Goal: Task Accomplishment & Management: Use online tool/utility

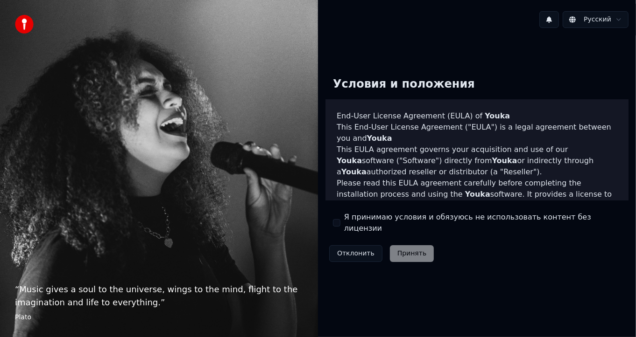
click at [335, 223] on button "Я принимаю условия и обязуюсь не использовать контент без лицензии" at bounding box center [336, 222] width 7 height 7
click at [413, 251] on button "Принять" at bounding box center [412, 253] width 44 height 17
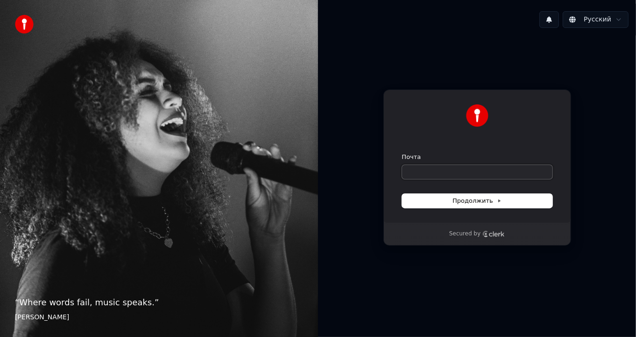
click at [421, 179] on input "Почта" at bounding box center [477, 172] width 150 height 14
click at [422, 175] on input "Почта" at bounding box center [477, 172] width 150 height 14
type input "*"
click at [452, 201] on button "Продолжить" at bounding box center [477, 201] width 150 height 14
type input "**********"
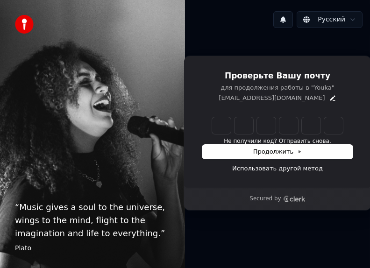
click at [98, 26] on div "“ Music gives a soul to the universe, wings to the mind, flight to the imaginat…" at bounding box center [92, 134] width 185 height 268
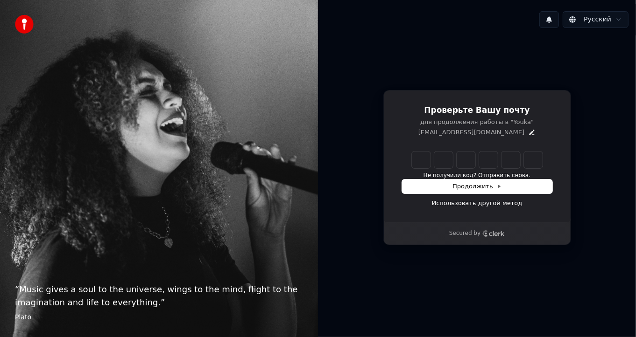
click at [422, 168] on input "Enter verification code" at bounding box center [477, 160] width 131 height 17
type input "******"
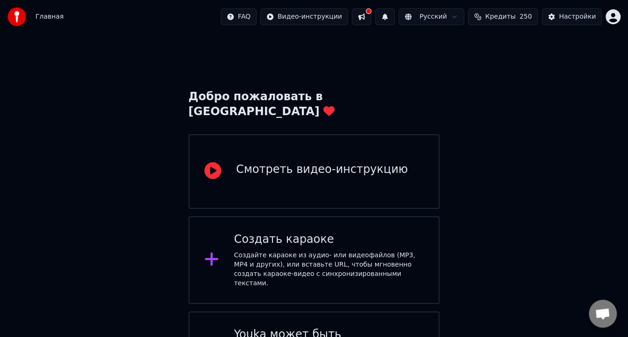
click at [497, 21] on span "Кредиты" at bounding box center [500, 16] width 30 height 9
click at [518, 87] on button "Обновить" at bounding box center [510, 86] width 56 height 17
click at [507, 149] on div "Добро пожаловать в Youka Смотреть видео-инструкцию Создать караоке Создайте кар…" at bounding box center [314, 227] width 628 height 386
click at [617, 24] on body "Главная FAQ Видео-инструкции Русский Кредиты 250 Настройки Добро пожаловать в Y…" at bounding box center [314, 210] width 628 height 420
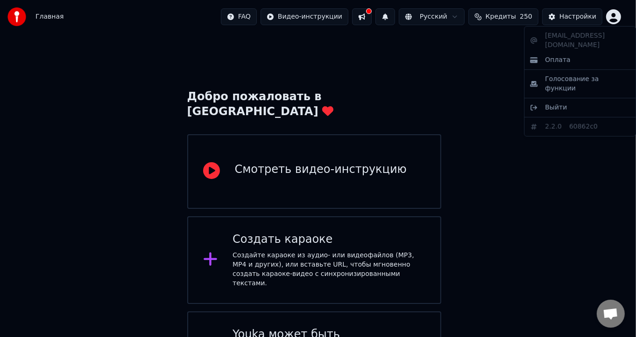
click at [427, 52] on html "Главная FAQ Видео-инструкции Русский Кредиты 250 Настройки Добро пожаловать в Y…" at bounding box center [318, 210] width 636 height 420
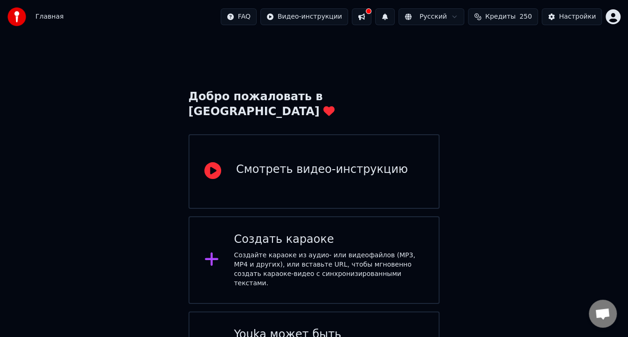
click at [496, 14] on span "Кредиты" at bounding box center [500, 16] width 30 height 9
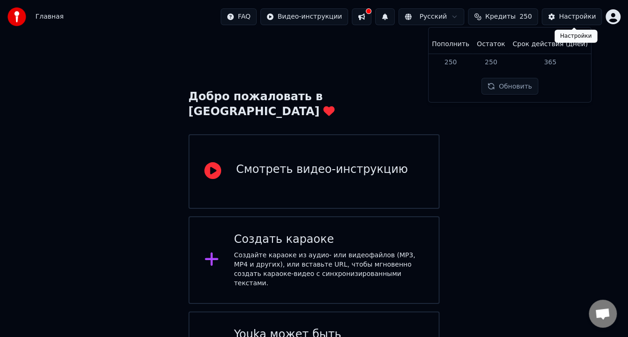
click at [566, 20] on div "Настройки" at bounding box center [577, 16] width 37 height 9
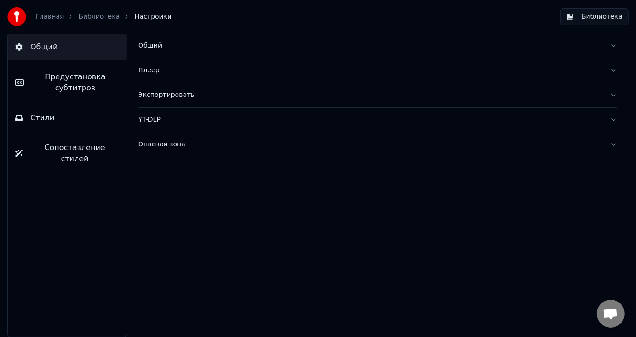
click at [57, 124] on button "Стили" at bounding box center [67, 118] width 119 height 26
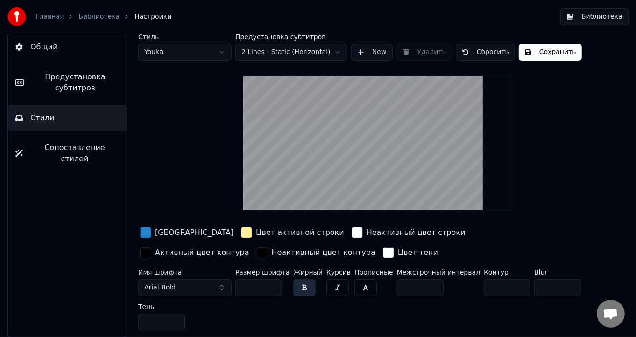
click at [88, 17] on link "Библиотека" at bounding box center [98, 16] width 41 height 9
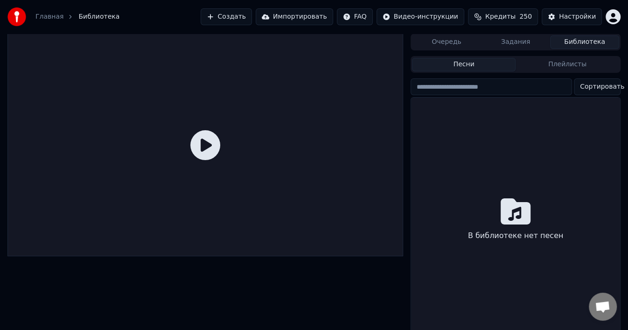
click at [56, 18] on link "Главная" at bounding box center [49, 16] width 28 height 9
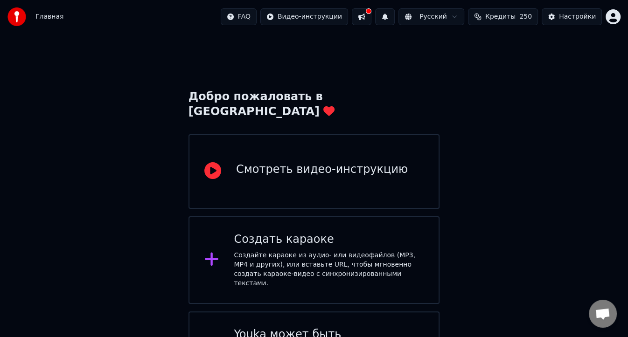
click at [395, 18] on button at bounding box center [385, 16] width 20 height 17
click at [494, 142] on div "Добро пожаловать в Youka Смотреть видео-инструкцию Создать караоке Создайте кар…" at bounding box center [314, 227] width 628 height 386
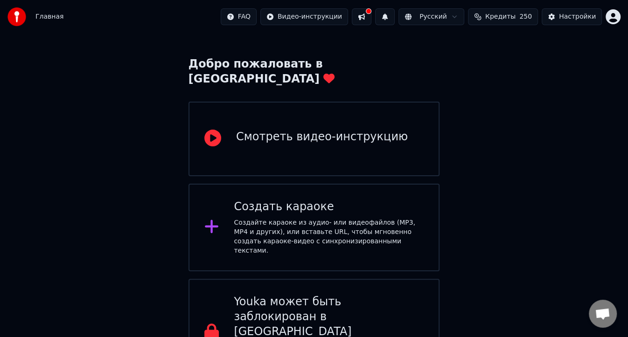
scroll to position [33, 0]
click at [580, 17] on div "Настройки" at bounding box center [577, 16] width 37 height 9
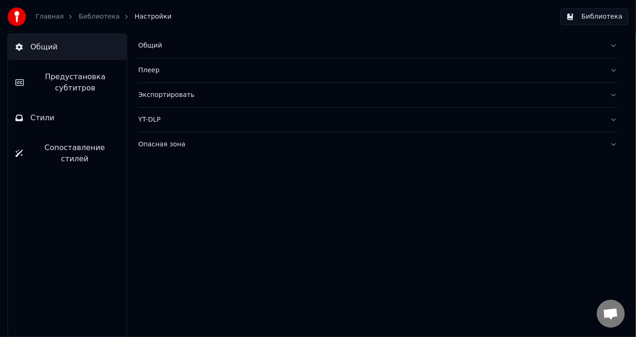
click at [617, 77] on button "Плеер" at bounding box center [377, 70] width 479 height 24
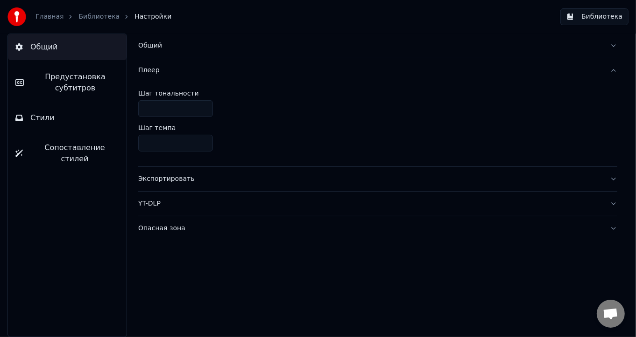
click at [51, 15] on link "Главная" at bounding box center [49, 16] width 28 height 9
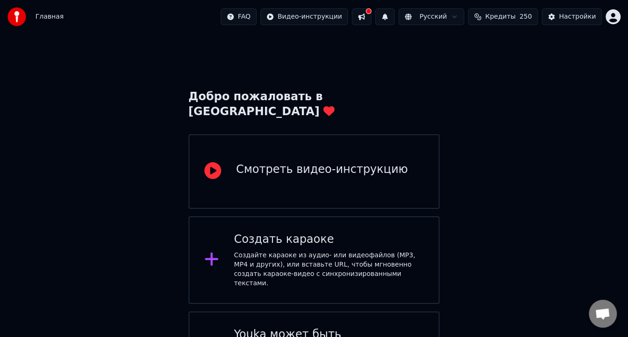
click at [512, 16] on span "Кредиты" at bounding box center [500, 16] width 30 height 9
click at [508, 93] on button "Обновить" at bounding box center [510, 86] width 56 height 17
click at [36, 22] on div "Главная" at bounding box center [35, 16] width 56 height 19
click at [20, 20] on img at bounding box center [16, 16] width 19 height 19
click at [57, 18] on span "Главная" at bounding box center [49, 16] width 28 height 9
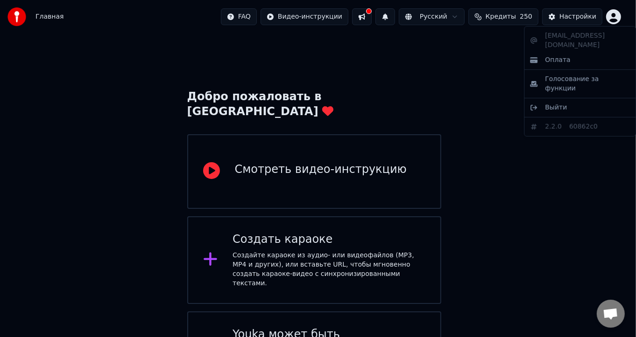
click at [615, 18] on html "Главная FAQ Видео-инструкции Русский Кредиты 250 Настройки Добро пожаловать в Y…" at bounding box center [318, 210] width 636 height 420
click at [556, 75] on span "Голосование за функции" at bounding box center [587, 84] width 85 height 19
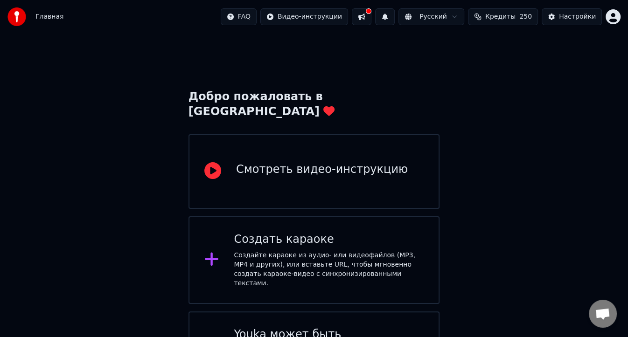
click at [515, 21] on span "Кредиты" at bounding box center [500, 16] width 30 height 9
click at [461, 45] on th "Пополнить" at bounding box center [450, 44] width 45 height 19
click at [457, 48] on th "Пополнить" at bounding box center [450, 44] width 45 height 19
click at [458, 60] on td "250" at bounding box center [450, 62] width 45 height 17
click at [467, 43] on th "Пополнить" at bounding box center [450, 44] width 45 height 19
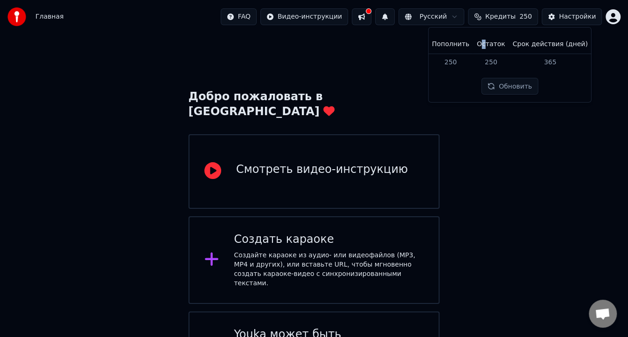
click at [490, 43] on th "Остаток" at bounding box center [491, 44] width 36 height 19
click at [516, 45] on th "Срок действия (дней)" at bounding box center [550, 44] width 83 height 19
click at [468, 51] on th "Пополнить" at bounding box center [450, 44] width 45 height 19
click at [463, 51] on th "Пополнить" at bounding box center [450, 44] width 45 height 19
click at [462, 50] on th "Пополнить" at bounding box center [450, 44] width 45 height 19
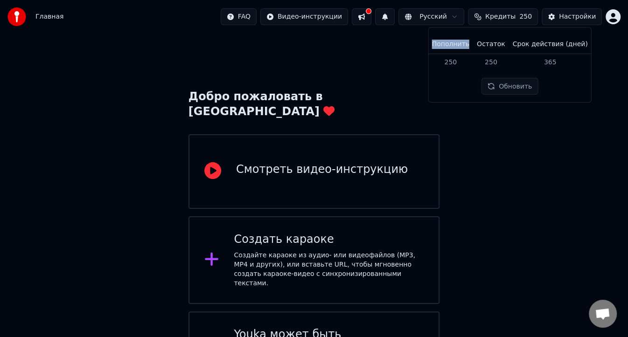
click at [462, 50] on th "Пополнить" at bounding box center [450, 44] width 45 height 19
click at [456, 49] on th "Пополнить" at bounding box center [450, 44] width 45 height 19
click at [455, 47] on th "Пополнить" at bounding box center [450, 44] width 45 height 19
click at [395, 18] on button at bounding box center [385, 16] width 20 height 17
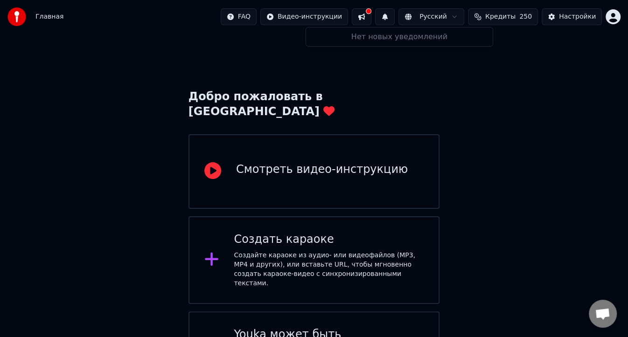
click at [502, 18] on span "Кредиты" at bounding box center [500, 16] width 30 height 9
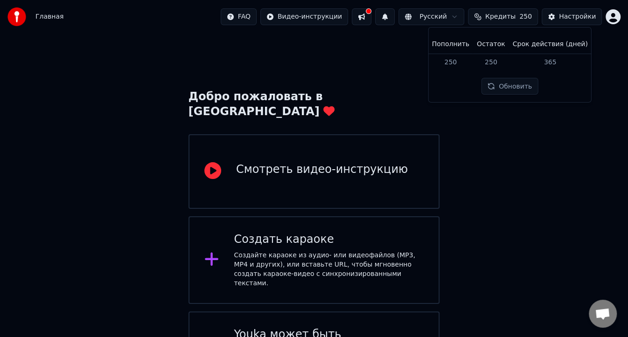
click at [526, 92] on button "Обновить" at bounding box center [510, 86] width 56 height 17
click at [553, 162] on div "Добро пожаловать в Youka Смотреть видео-инструкцию Создать караоке Создайте кар…" at bounding box center [314, 227] width 628 height 386
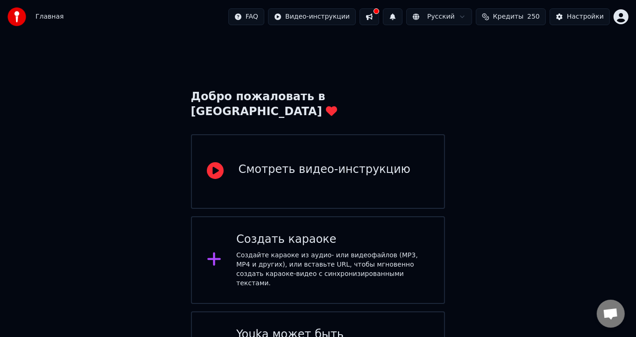
click at [612, 16] on html "Главная FAQ Видео-инструкции Русский Кредиты 250 Настройки Добро пожаловать в Y…" at bounding box center [318, 210] width 636 height 420
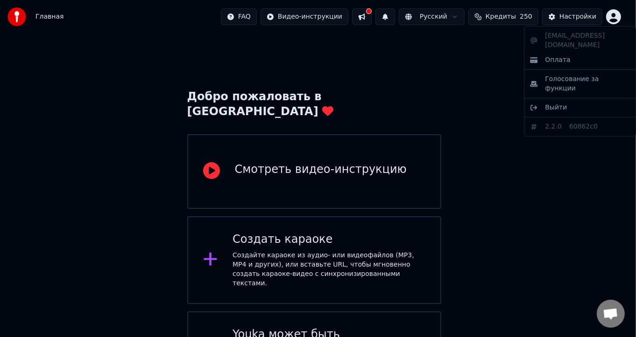
click at [91, 45] on html "Главная FAQ Видео-инструкции Русский Кредиты 250 Настройки Добро пожаловать в Y…" at bounding box center [318, 210] width 636 height 420
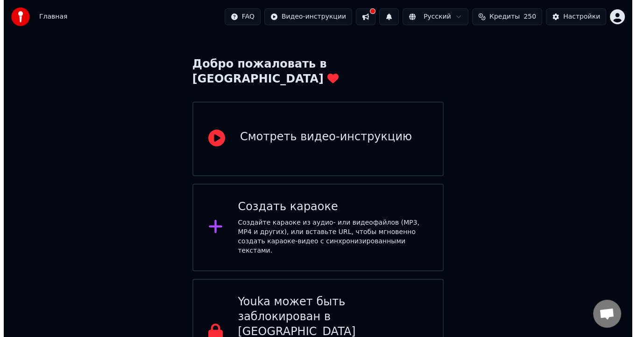
scroll to position [33, 0]
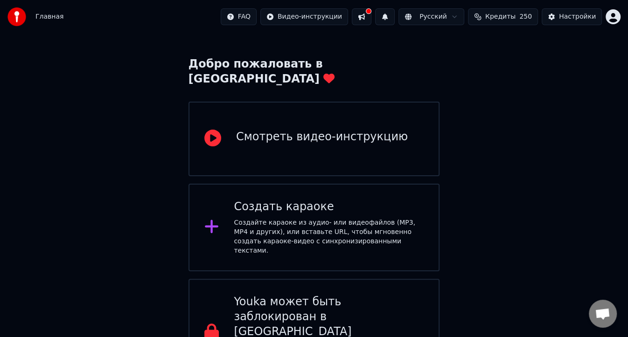
click at [282, 218] on div "Создайте караоке из аудио- или видеофайлов (MP3, MP4 и других), или вставьте UR…" at bounding box center [329, 236] width 190 height 37
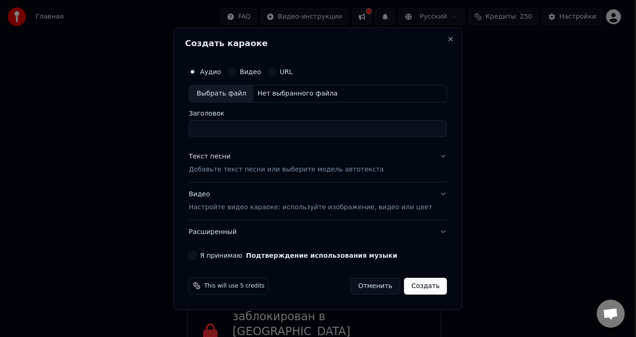
click at [244, 98] on div "Выбрать файл" at bounding box center [221, 93] width 64 height 17
click at [244, 102] on div "Выбрать файл" at bounding box center [221, 93] width 64 height 17
type input "**********"
click at [305, 130] on input "**********" at bounding box center [318, 128] width 258 height 17
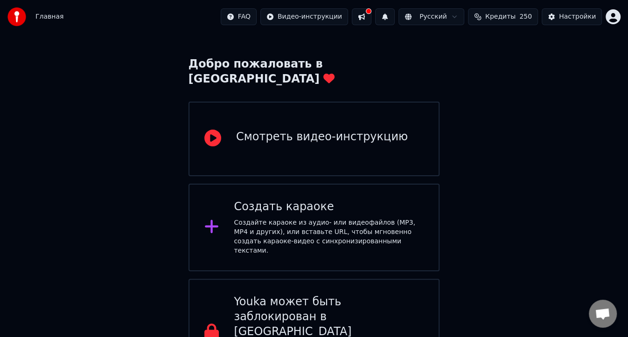
click at [280, 218] on div "Создайте караоке из аудио- или видеофайлов (MP3, MP4 и других), или вставьте UR…" at bounding box center [329, 236] width 190 height 37
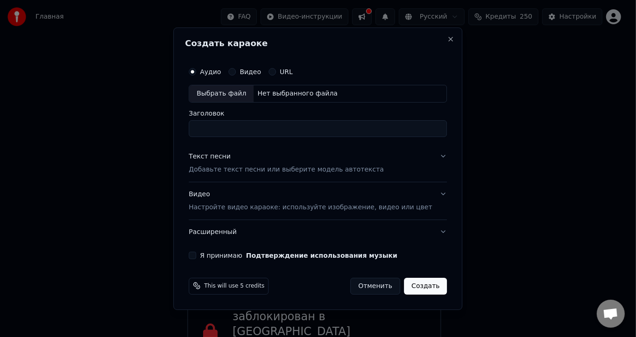
click at [238, 94] on div "Выбрать файл" at bounding box center [221, 93] width 64 height 17
click at [247, 129] on input "**********" at bounding box center [318, 128] width 258 height 17
type input "**********"
click at [226, 167] on p "Добавьте текст песни или выберите модель автотекста" at bounding box center [286, 169] width 195 height 9
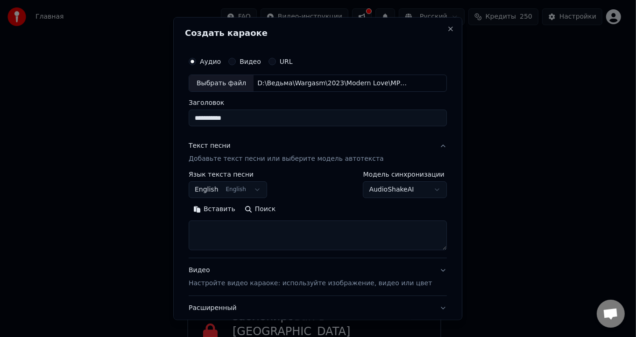
click at [405, 193] on body "**********" at bounding box center [314, 177] width 628 height 420
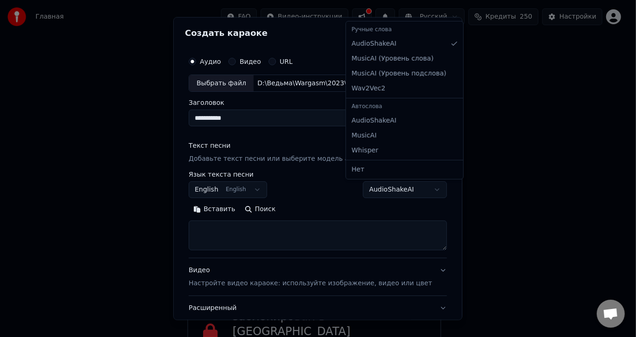
click at [238, 233] on body "**********" at bounding box center [314, 177] width 628 height 420
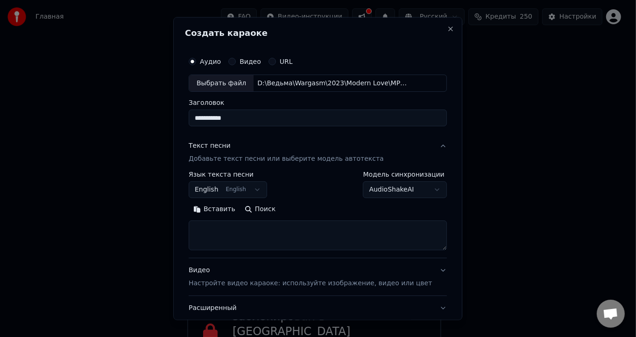
click at [219, 233] on textarea at bounding box center [318, 236] width 258 height 30
click at [228, 208] on button "Вставить" at bounding box center [214, 209] width 51 height 15
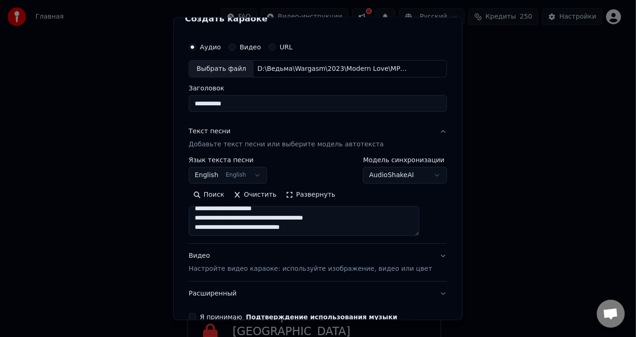
scroll to position [64, 0]
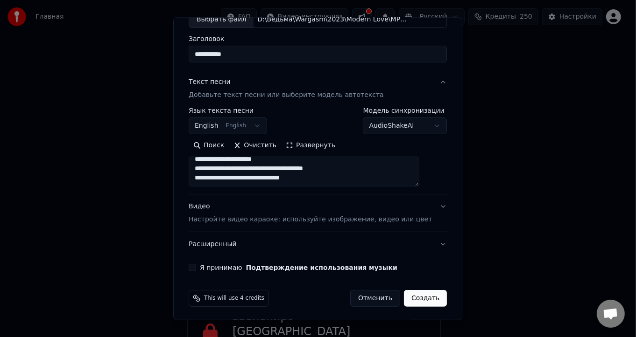
click at [285, 185] on textarea at bounding box center [304, 172] width 231 height 30
type textarea "**********"
click at [211, 205] on div "Видео Настройте видео караоке: используйте изображение, видео или цвет" at bounding box center [310, 213] width 243 height 22
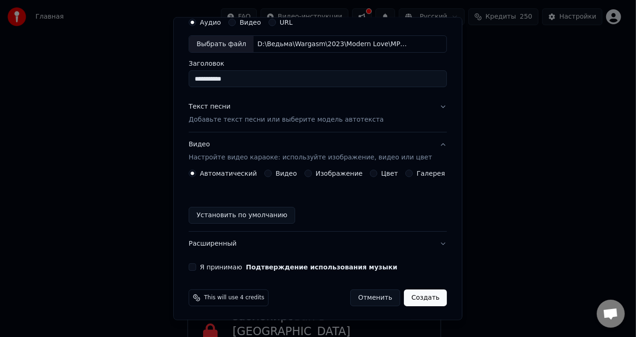
scroll to position [0, 0]
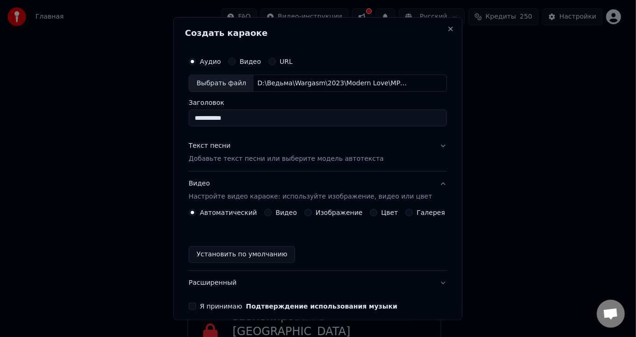
click at [207, 161] on p "Добавьте текст песни или выберите модель автотекста" at bounding box center [286, 158] width 195 height 9
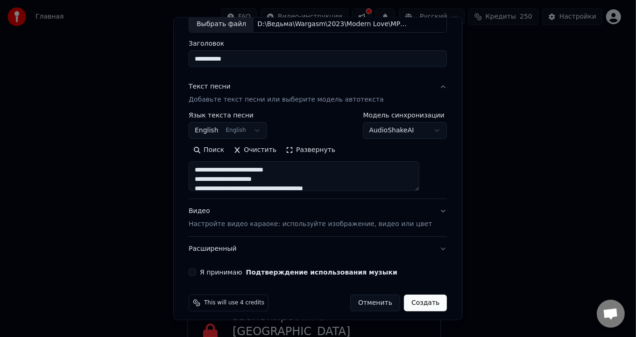
scroll to position [64, 0]
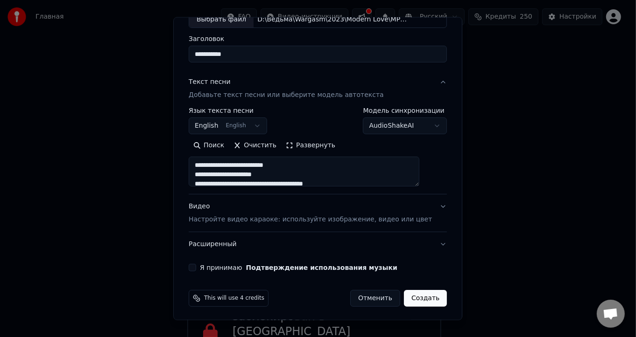
click at [424, 205] on button "Видео Настройте видео караоке: используйте изображение, видео или цвет" at bounding box center [318, 213] width 258 height 37
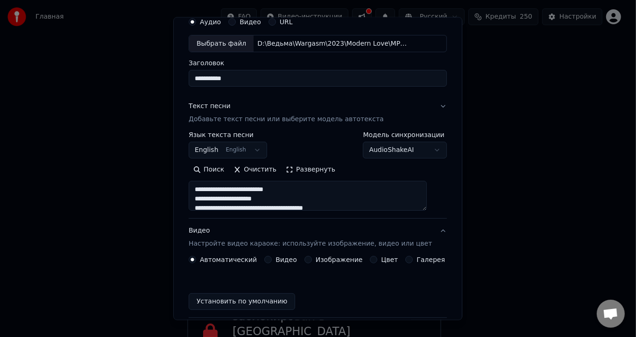
scroll to position [39, 0]
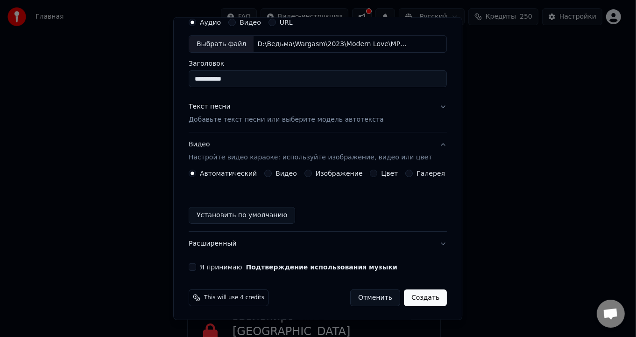
click at [427, 145] on button "Видео Настройте видео караоке: используйте изображение, видео или цвет" at bounding box center [318, 151] width 258 height 37
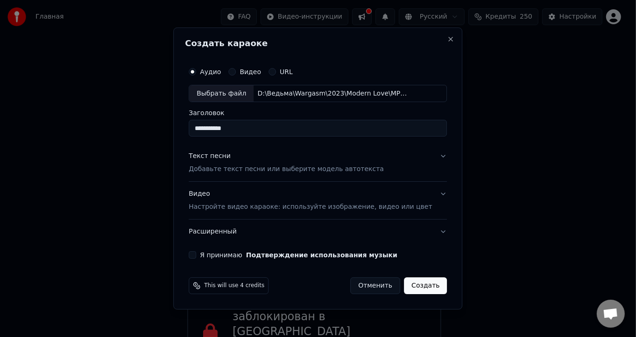
click at [419, 170] on button "Текст песни Добавьте текст песни или выберите модель автотекста" at bounding box center [318, 163] width 258 height 37
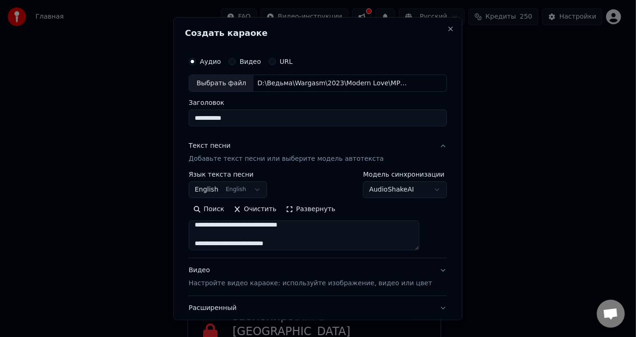
scroll to position [93, 0]
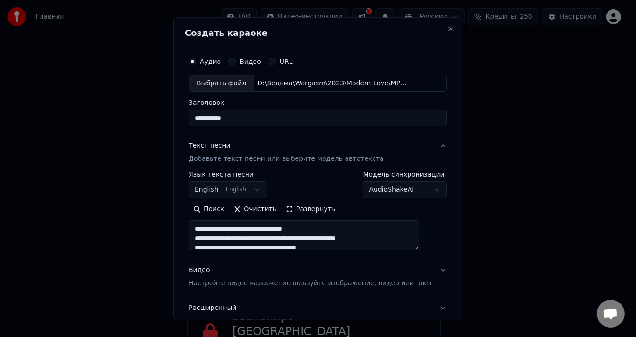
click at [211, 270] on div "Видео Настройте видео караоке: используйте изображение, видео или цвет" at bounding box center [310, 277] width 243 height 22
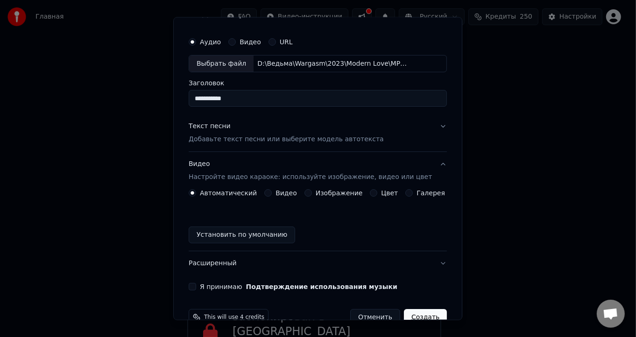
scroll to position [39, 0]
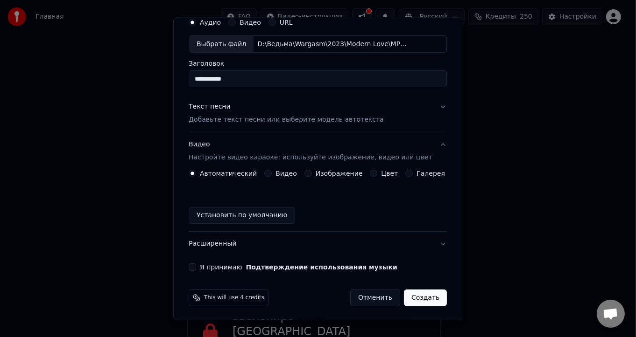
click at [196, 266] on button "Я принимаю Подтверждение использования музыки" at bounding box center [192, 267] width 7 height 7
click at [270, 173] on button "Видео" at bounding box center [267, 173] width 7 height 7
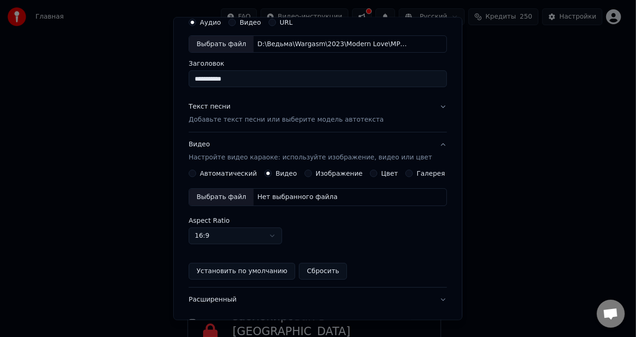
click at [236, 196] on div "Выбрать файл" at bounding box center [221, 197] width 64 height 17
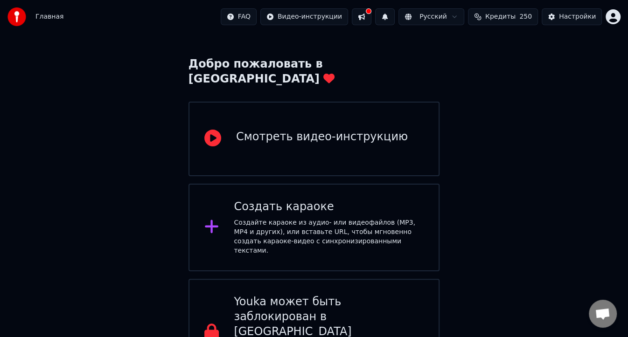
click at [299, 218] on div "Создайте караоке из аудио- или видеофайлов (MP3, MP4 и других), или вставьте UR…" at bounding box center [329, 236] width 190 height 37
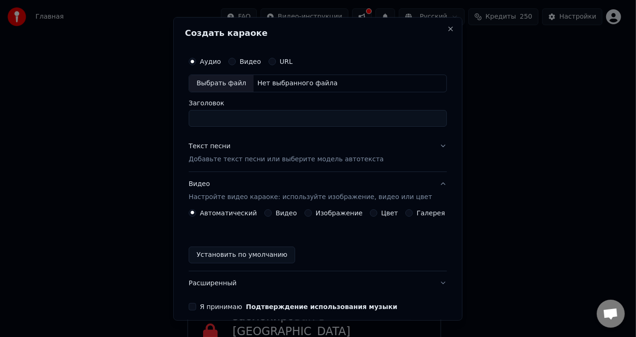
click at [279, 210] on label "Видео" at bounding box center [285, 213] width 21 height 7
click at [272, 210] on button "Видео" at bounding box center [267, 212] width 7 height 7
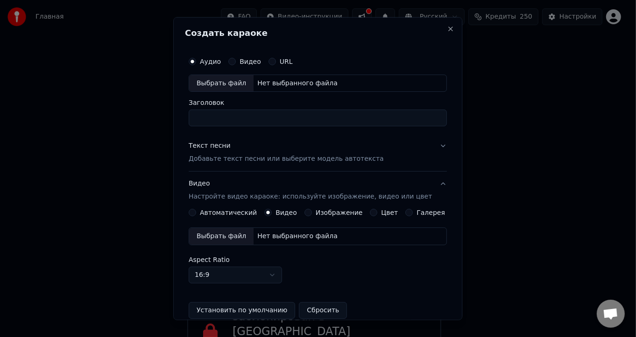
click at [236, 237] on div "Выбрать файл" at bounding box center [221, 236] width 64 height 17
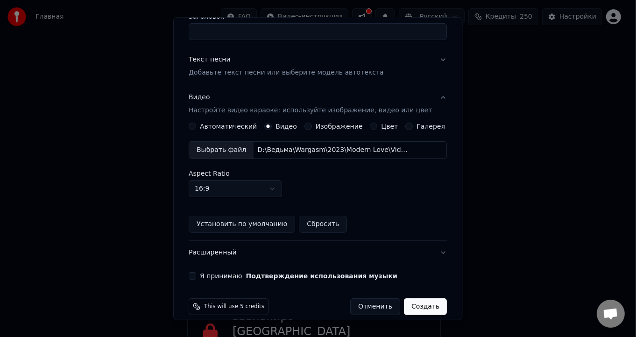
scroll to position [93, 0]
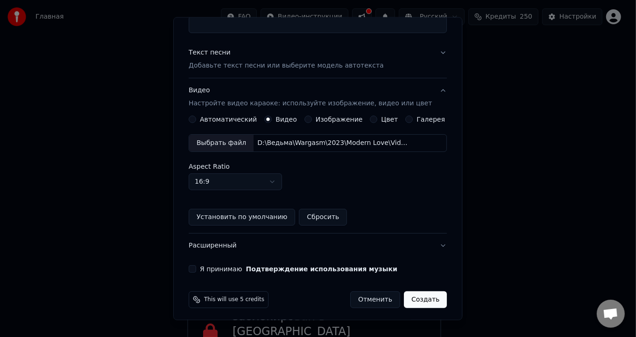
click at [278, 188] on body "Главная FAQ Видео-инструкции Русский Кредиты 250 Настройки Добро пожаловать в Y…" at bounding box center [314, 177] width 628 height 420
click at [278, 187] on body "Главная FAQ Видео-инструкции Русский Кредиты 250 Настройки Добро пожаловать в Y…" at bounding box center [314, 177] width 628 height 420
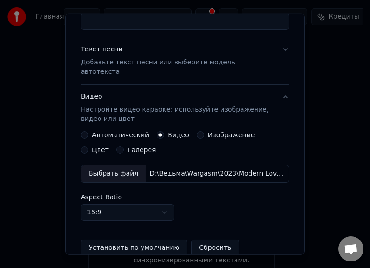
click at [202, 21] on input "Заголовок" at bounding box center [185, 21] width 208 height 17
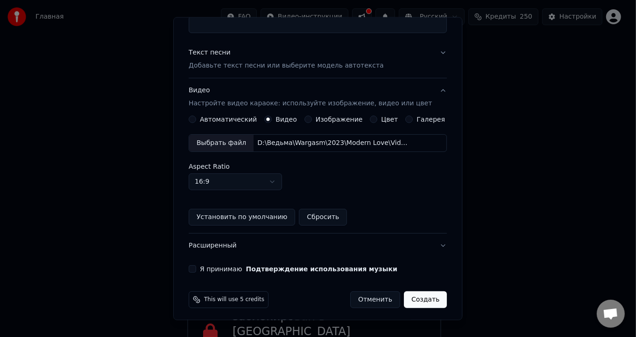
click at [257, 216] on button "Установить по умолчанию" at bounding box center [242, 217] width 106 height 17
click at [196, 270] on button "Я принимаю Подтверждение использования музыки" at bounding box center [192, 269] width 7 height 7
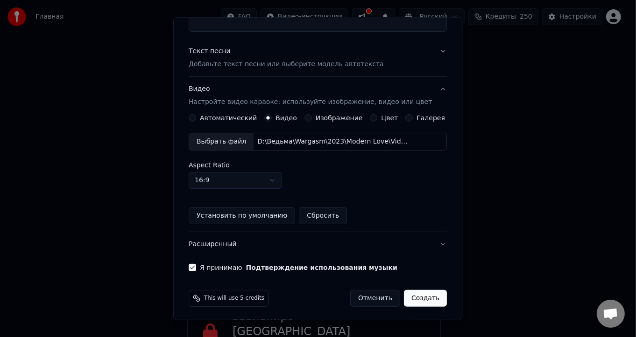
click at [411, 301] on button "Создать" at bounding box center [425, 298] width 43 height 17
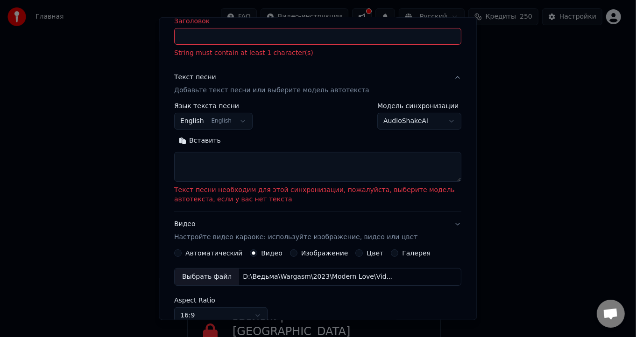
scroll to position [107, 0]
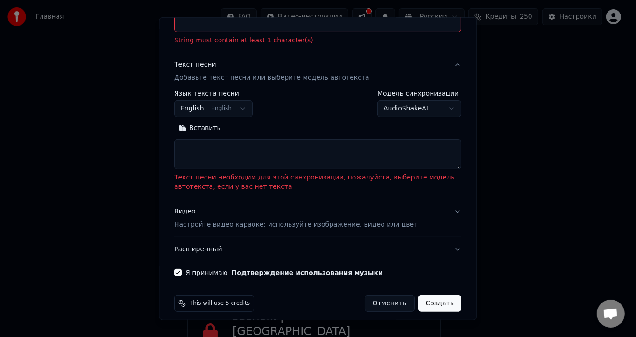
click at [231, 150] on textarea at bounding box center [318, 155] width 287 height 30
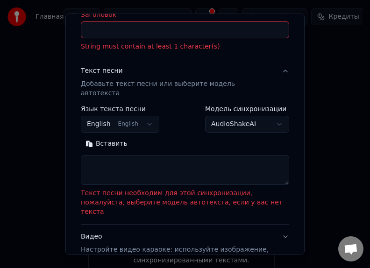
click at [76, 48] on div "**********" at bounding box center [184, 134] width 239 height 241
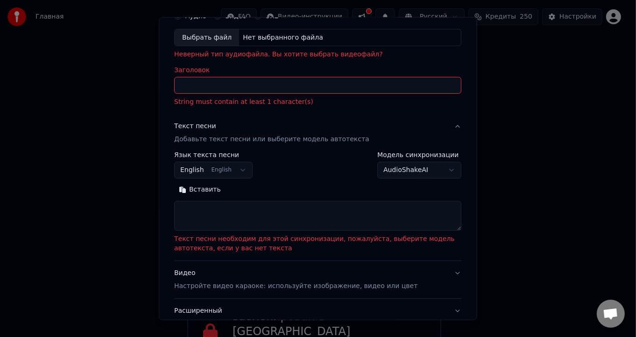
scroll to position [47, 0]
click at [203, 209] on textarea at bounding box center [318, 215] width 287 height 30
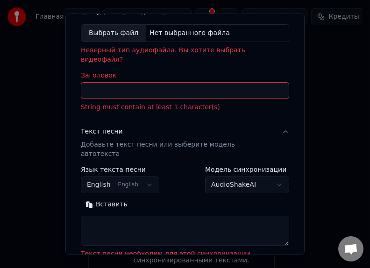
click at [233, 59] on div "Аудио Видео URL Выбрать файл Нет выбранного файла Неверный тип аудиофайла. Вы х…" at bounding box center [185, 57] width 208 height 110
click at [190, 14] on div "Аудио Видео URL" at bounding box center [185, 11] width 208 height 19
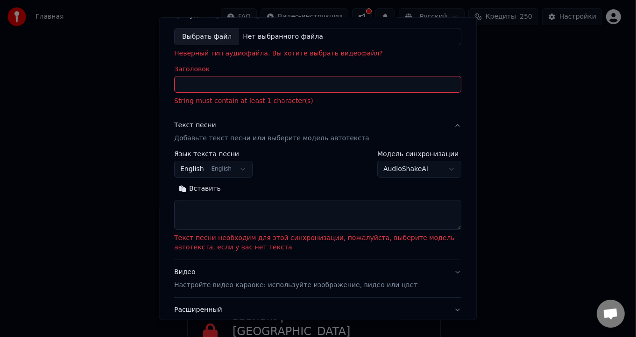
click at [222, 84] on input "Заголовок" at bounding box center [318, 84] width 287 height 17
paste input "**********"
type input "**********"
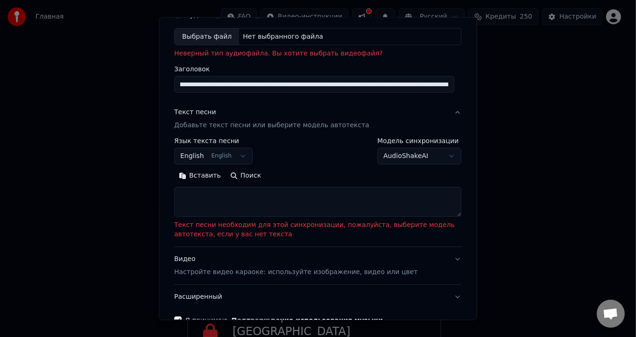
scroll to position [0, 0]
drag, startPoint x: 448, startPoint y: 83, endPoint x: 125, endPoint y: 104, distance: 323.6
click at [75, 83] on body "Главная FAQ Видео-инструкции Русский Кредиты 250 Настройки Добро пожаловать в Y…" at bounding box center [314, 177] width 628 height 420
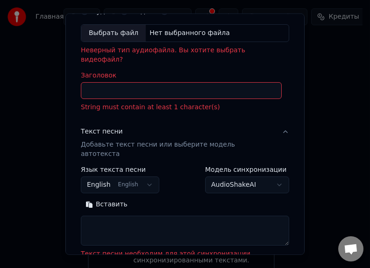
click at [178, 82] on input "Заголовок" at bounding box center [181, 90] width 201 height 17
paste input "**********"
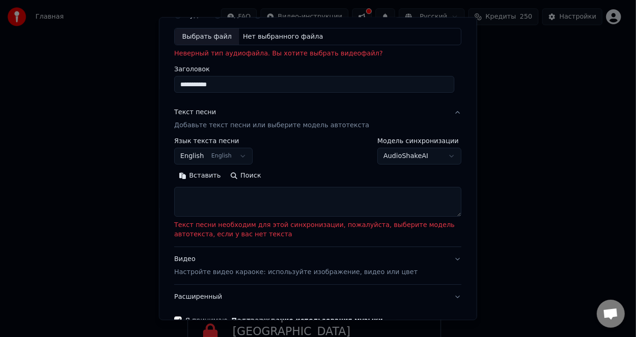
type input "**********"
click at [203, 189] on textarea at bounding box center [318, 202] width 287 height 30
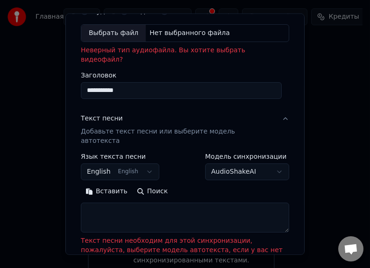
click at [254, 15] on div "Аудио Видео URL" at bounding box center [185, 11] width 208 height 19
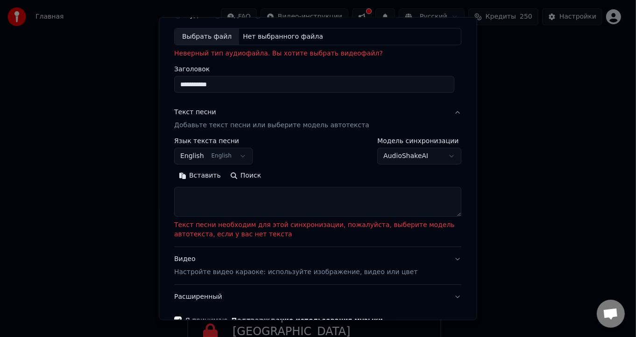
click at [296, 197] on textarea at bounding box center [318, 202] width 287 height 30
paste textarea "**********"
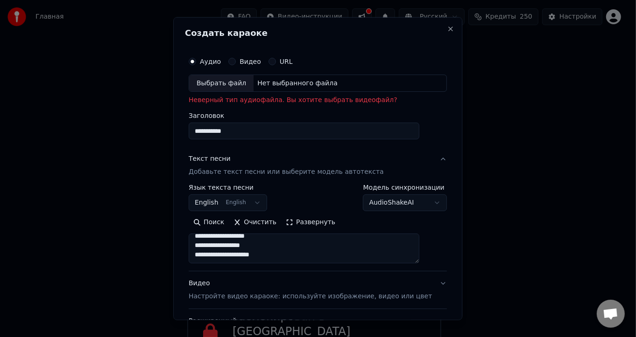
type textarea "**********"
click at [236, 59] on button "Видео" at bounding box center [231, 60] width 7 height 7
click at [232, 81] on div "Выбрать файл" at bounding box center [221, 83] width 64 height 17
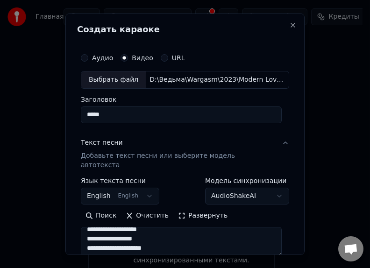
click at [231, 26] on h2 "Создать караоке" at bounding box center [185, 29] width 216 height 8
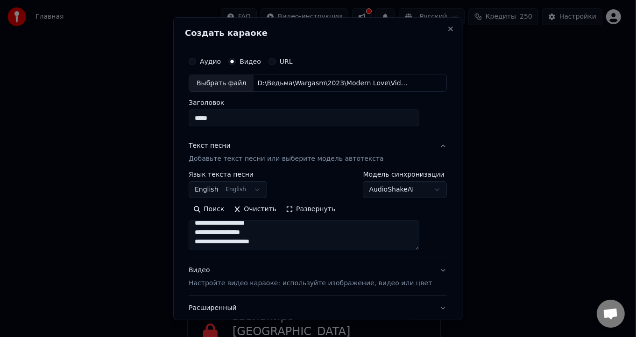
click at [238, 117] on input "*****" at bounding box center [304, 118] width 231 height 17
type input "*"
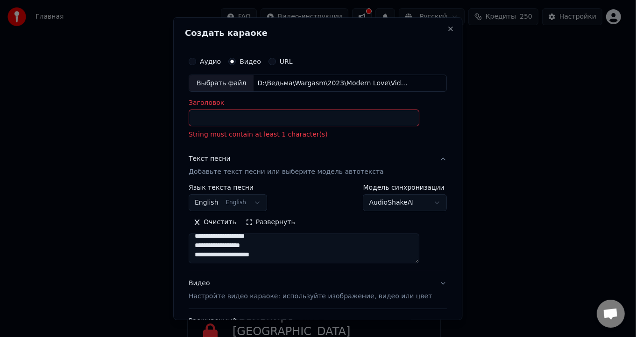
paste input "**********"
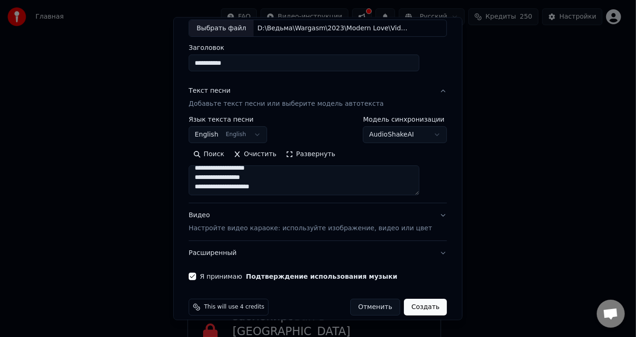
scroll to position [64, 0]
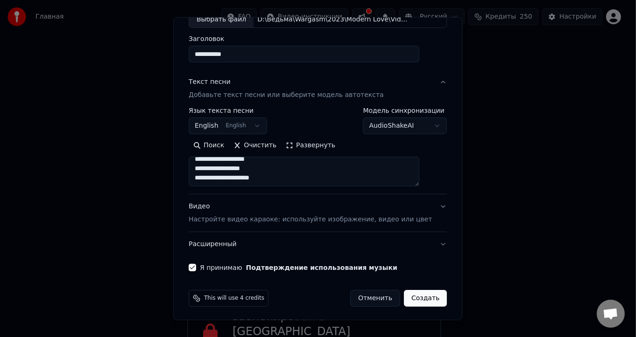
type input "**********"
click at [404, 296] on button "Создать" at bounding box center [425, 298] width 43 height 17
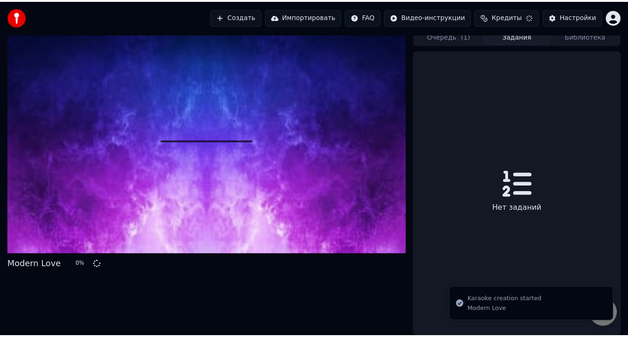
scroll to position [5, 0]
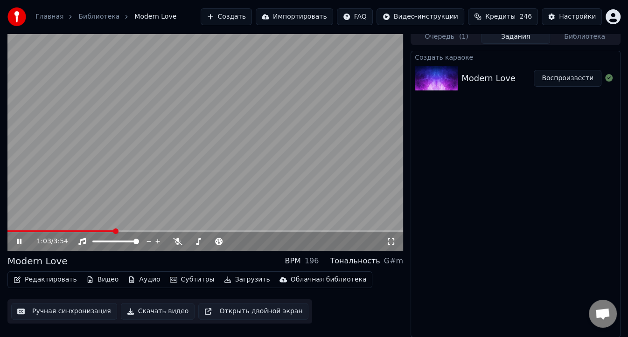
click at [17, 231] on div "1:03 / 3:54" at bounding box center [205, 241] width 396 height 21
click at [18, 231] on span at bounding box center [61, 232] width 109 height 2
click at [161, 231] on span at bounding box center [205, 232] width 396 height 2
click at [204, 231] on span at bounding box center [205, 232] width 396 height 2
click at [232, 231] on span at bounding box center [205, 232] width 396 height 2
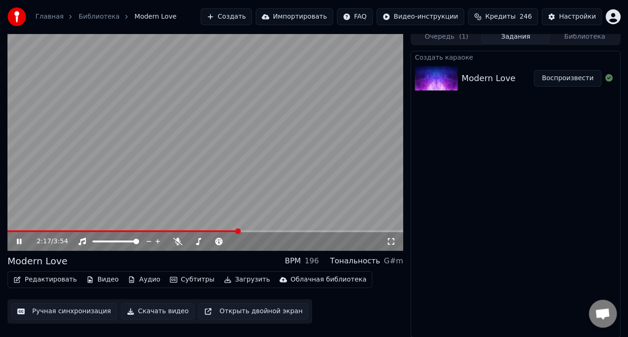
click at [273, 230] on video at bounding box center [205, 139] width 396 height 223
click at [237, 231] on span at bounding box center [238, 232] width 6 height 6
click at [17, 241] on icon at bounding box center [19, 241] width 6 height 7
click at [17, 241] on icon at bounding box center [19, 242] width 5 height 6
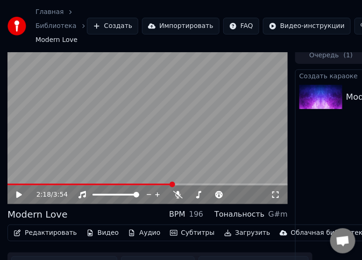
click at [99, 7] on div "Главная Библиотека Modern Love Создать Импортировать FAQ Видео-инструкции Креди…" at bounding box center [181, 26] width 362 height 52
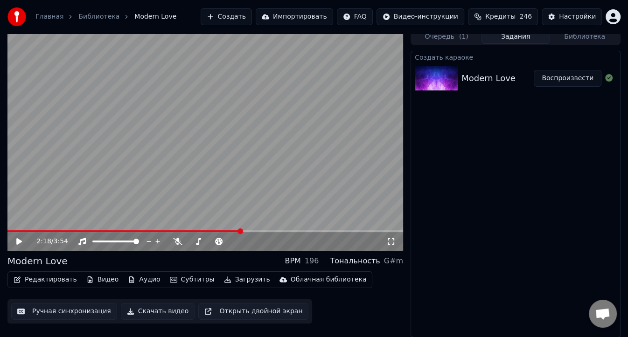
click at [227, 280] on button "Загрузить" at bounding box center [247, 279] width 54 height 13
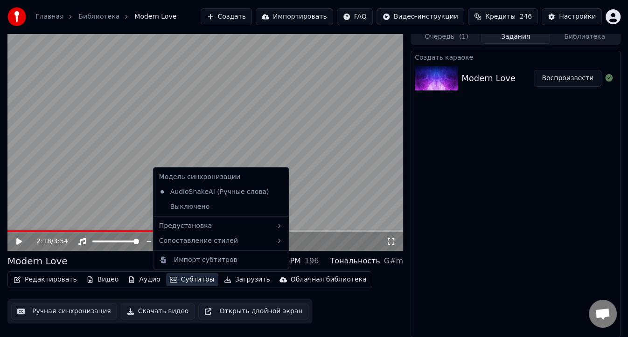
click at [142, 313] on button "Скачать видео" at bounding box center [158, 311] width 74 height 17
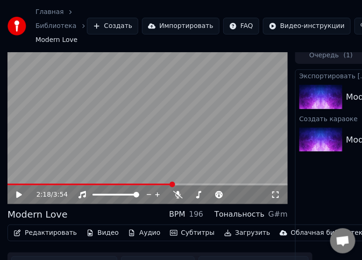
click at [295, 44] on div "Главная Библиотека Modern Love Создать Импортировать FAQ Видео-инструкции Креди…" at bounding box center [181, 26] width 362 height 52
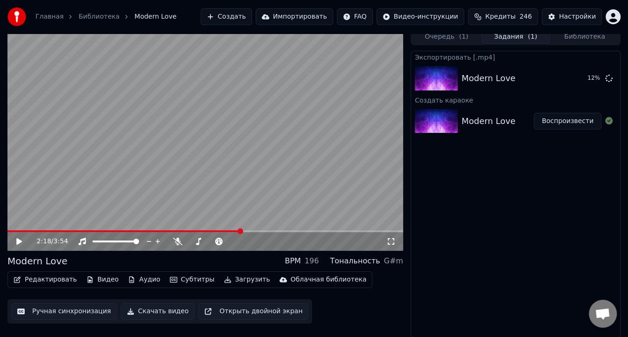
click at [20, 243] on icon at bounding box center [25, 241] width 21 height 7
click at [142, 230] on video at bounding box center [205, 139] width 396 height 223
click at [138, 231] on span at bounding box center [73, 232] width 132 height 2
click at [15, 243] on icon at bounding box center [25, 241] width 21 height 7
click at [20, 242] on icon at bounding box center [19, 242] width 5 height 6
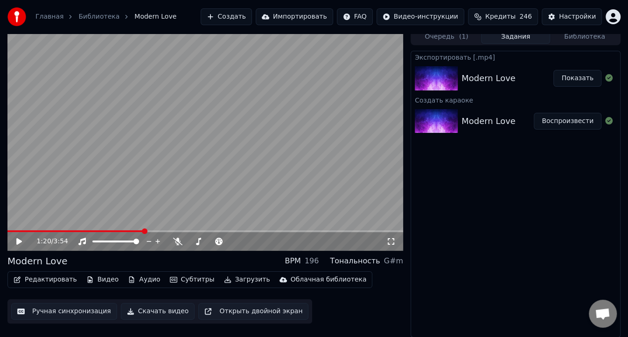
click at [576, 84] on button "Показать" at bounding box center [578, 78] width 48 height 17
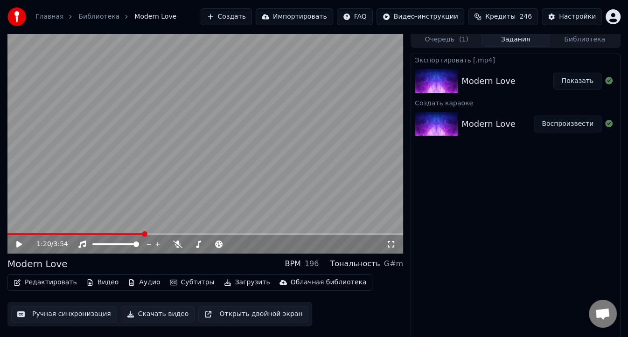
scroll to position [0, 0]
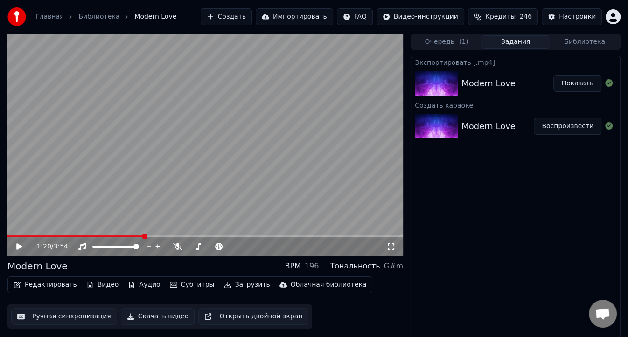
click at [252, 19] on button "Создать" at bounding box center [226, 16] width 51 height 17
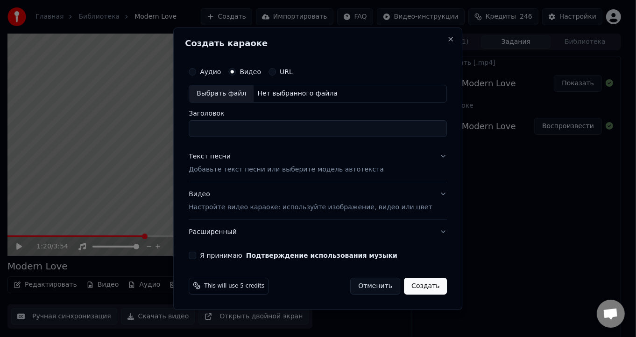
click at [244, 94] on div "Выбрать файл" at bounding box center [221, 93] width 64 height 17
drag, startPoint x: 437, startPoint y: 41, endPoint x: 415, endPoint y: 36, distance: 22.8
click at [447, 41] on button "Close" at bounding box center [450, 38] width 7 height 7
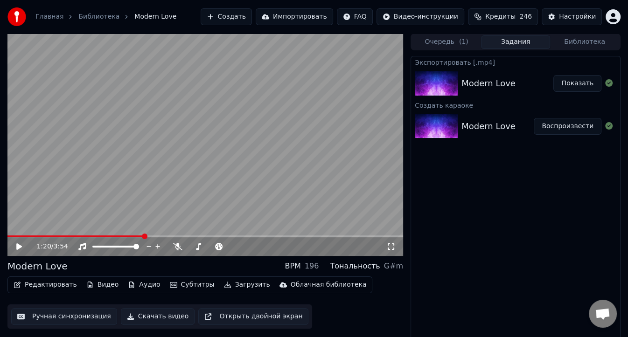
click at [103, 20] on link "Библиотека" at bounding box center [98, 16] width 41 height 9
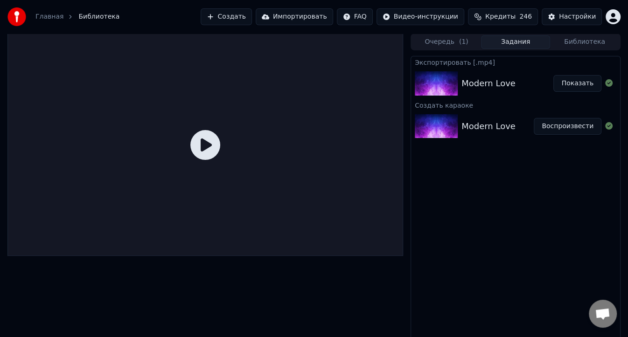
click at [56, 22] on div "Главная Библиотека" at bounding box center [63, 16] width 112 height 19
click at [58, 18] on link "Главная" at bounding box center [49, 16] width 28 height 9
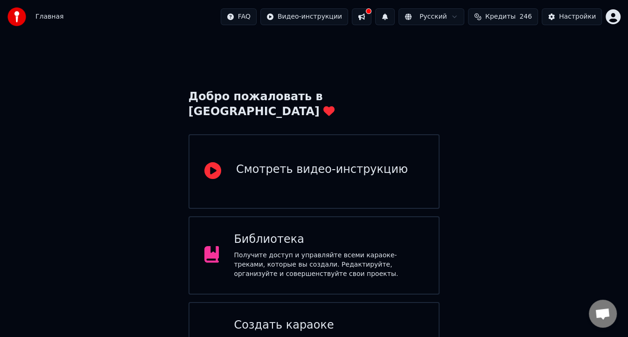
click at [526, 19] on span "246" at bounding box center [525, 16] width 13 height 9
click at [518, 91] on button "Обновить" at bounding box center [510, 86] width 56 height 17
click at [488, 154] on div "Добро пожаловать в Youka Смотреть видео-инструкцию Библиотека Получите доступ и…" at bounding box center [314, 270] width 628 height 472
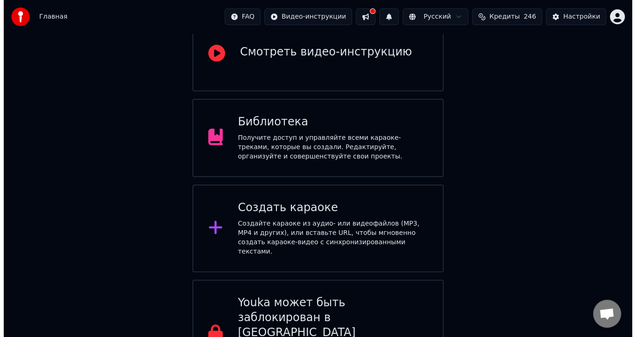
scroll to position [119, 0]
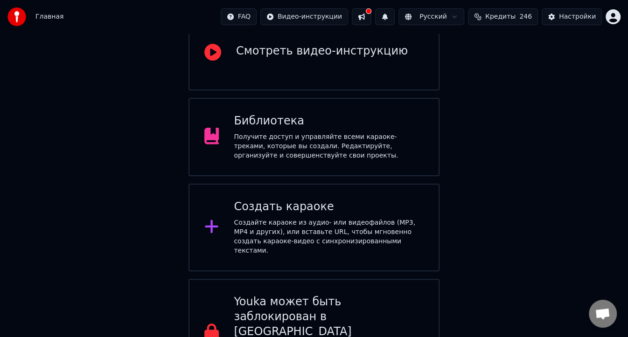
click at [280, 219] on div "Создайте караоке из аудио- или видеофайлов (MP3, MP4 и других), или вставьте UR…" at bounding box center [329, 236] width 190 height 37
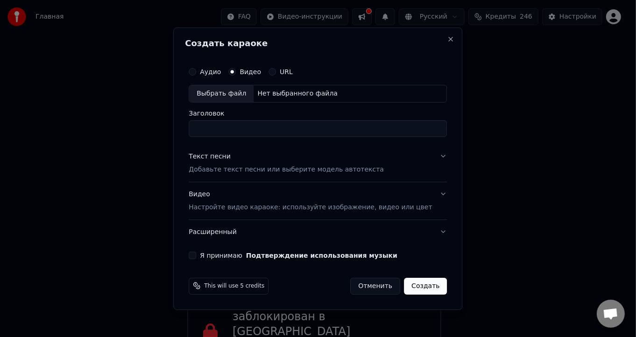
click at [250, 98] on div "Выбрать файл" at bounding box center [221, 93] width 64 height 17
type input "*****"
click at [231, 158] on div "Текст песни" at bounding box center [210, 156] width 42 height 9
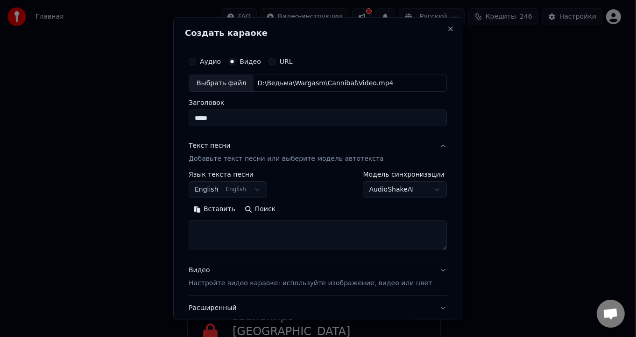
click at [226, 230] on textarea at bounding box center [318, 236] width 258 height 30
paste textarea "**********"
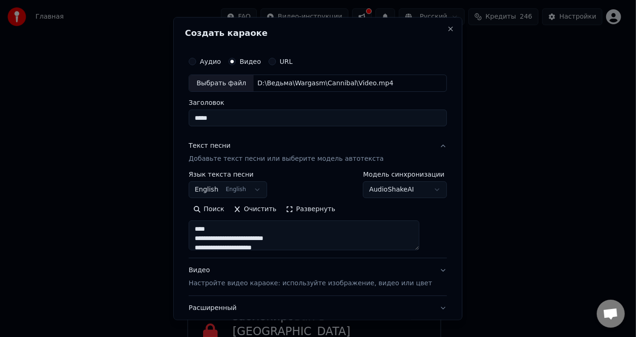
scroll to position [0, 0]
click at [205, 239] on textarea at bounding box center [304, 236] width 231 height 30
type textarea "**********"
click at [255, 120] on input "*****" at bounding box center [318, 118] width 258 height 17
click at [233, 117] on input "*****" at bounding box center [318, 118] width 258 height 17
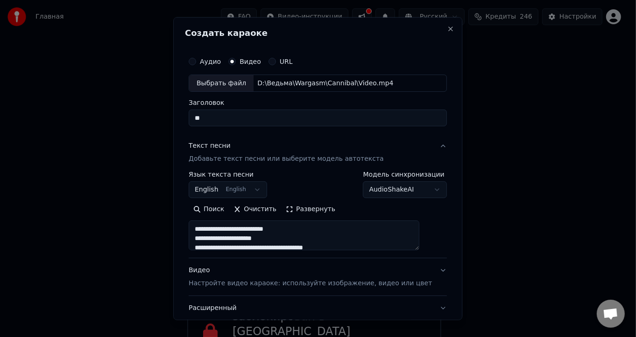
type input "*"
paste input "**********"
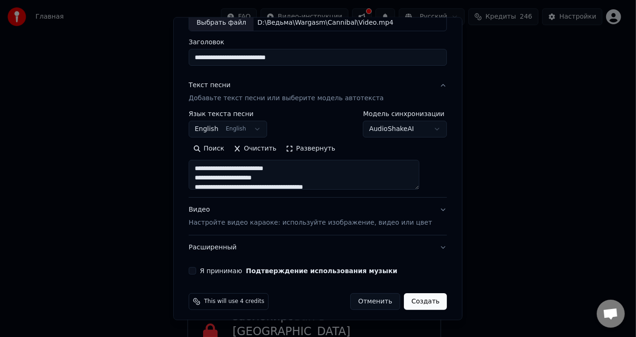
scroll to position [64, 0]
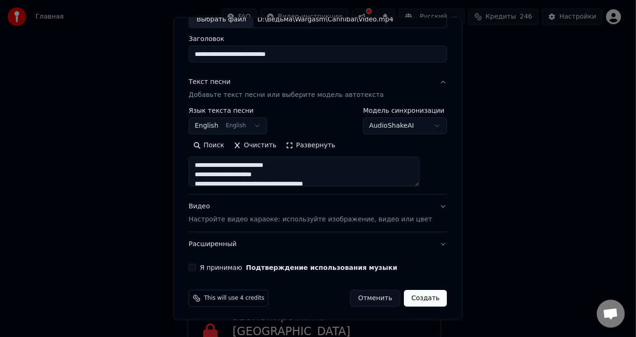
type input "**********"
click at [425, 245] on button "Расширенный" at bounding box center [318, 244] width 258 height 24
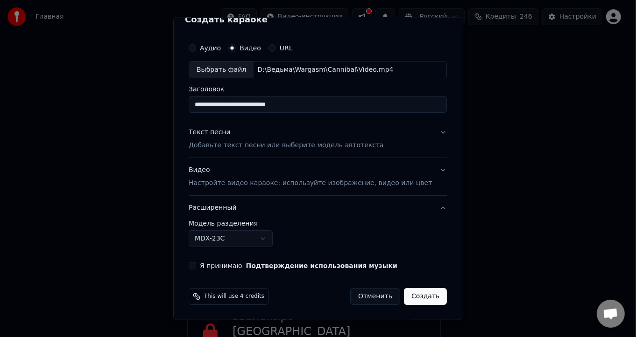
scroll to position [12, 0]
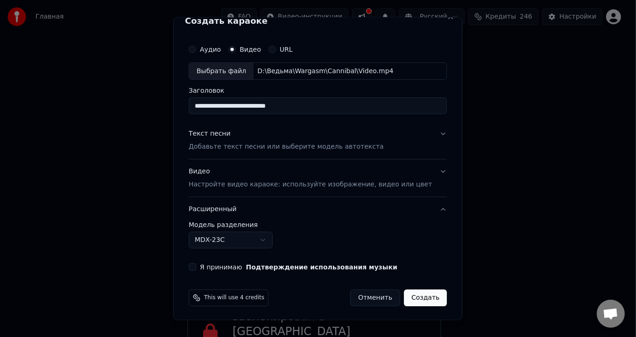
click at [280, 239] on body "Главная FAQ Видео-инструкции Русский Кредиты 246 Настройки Добро пожаловать в Y…" at bounding box center [314, 134] width 628 height 506
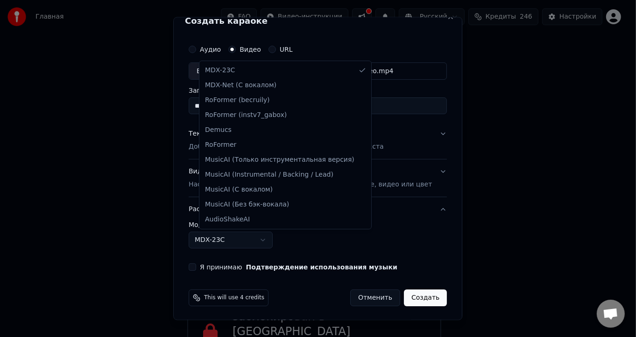
click at [298, 240] on body "Главная FAQ Видео-инструкции Русский Кредиты 246 Настройки Добро пожаловать в Y…" at bounding box center [314, 134] width 628 height 506
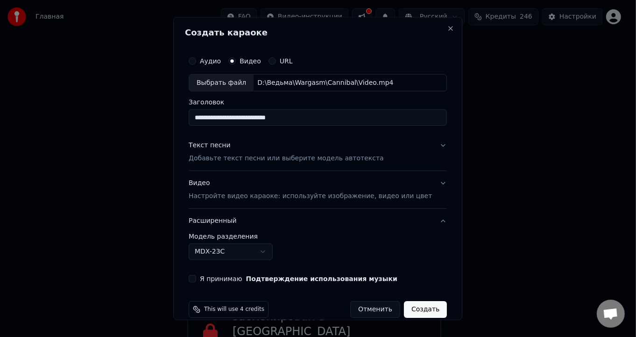
scroll to position [0, 0]
click at [228, 164] on button "Текст песни Добавьте текст песни или выберите модель автотекста" at bounding box center [318, 152] width 258 height 37
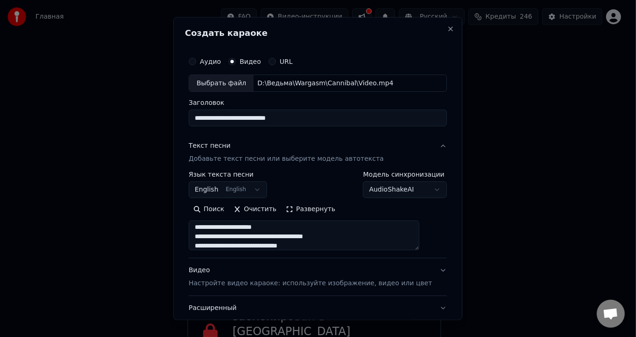
scroll to position [472, 0]
click at [327, 240] on textarea at bounding box center [304, 236] width 231 height 30
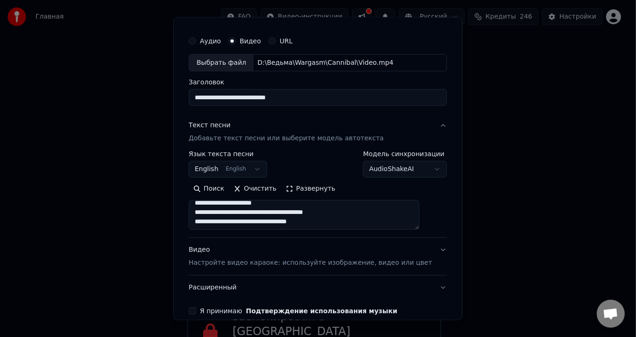
scroll to position [64, 0]
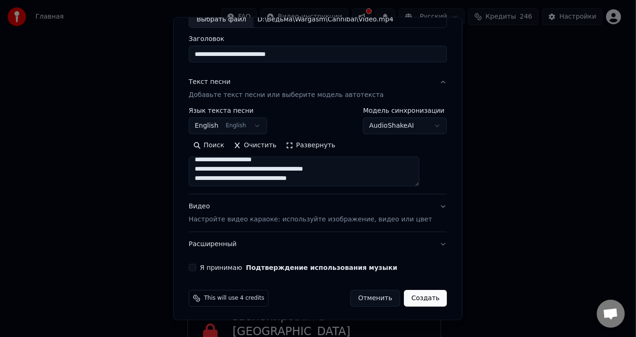
type textarea "**********"
click at [196, 268] on button "Я принимаю Подтверждение использования музыки" at bounding box center [192, 267] width 7 height 7
click at [410, 297] on button "Создать" at bounding box center [425, 298] width 43 height 17
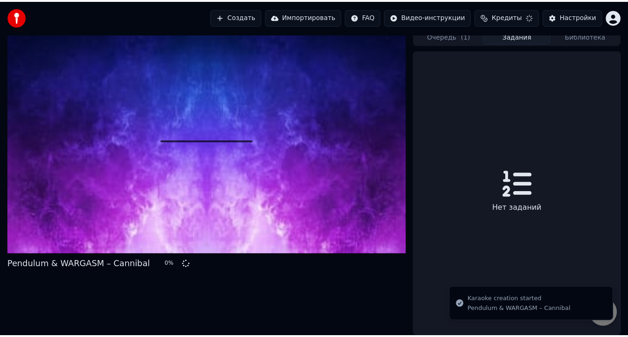
scroll to position [5, 0]
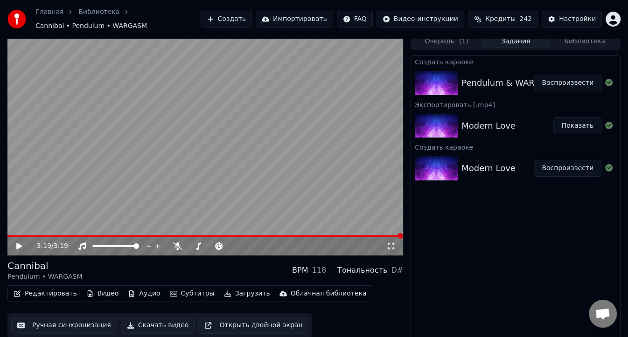
click at [20, 244] on icon at bounding box center [25, 246] width 21 height 7
click at [18, 244] on icon at bounding box center [19, 247] width 5 height 6
click at [17, 243] on icon at bounding box center [19, 246] width 6 height 7
click at [119, 235] on span at bounding box center [205, 236] width 396 height 2
click at [18, 244] on icon at bounding box center [19, 247] width 5 height 6
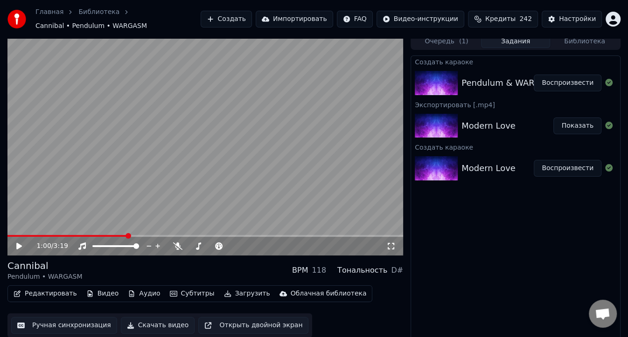
click at [165, 324] on button "Скачать видео" at bounding box center [158, 325] width 74 height 17
